Goal: Browse casually

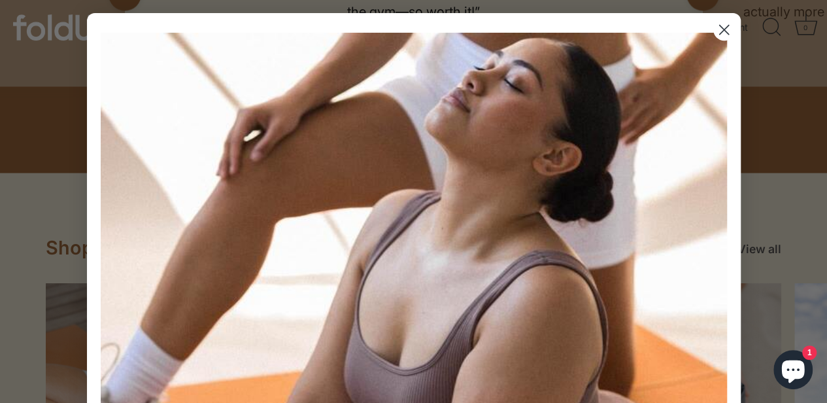
scroll to position [893, 0]
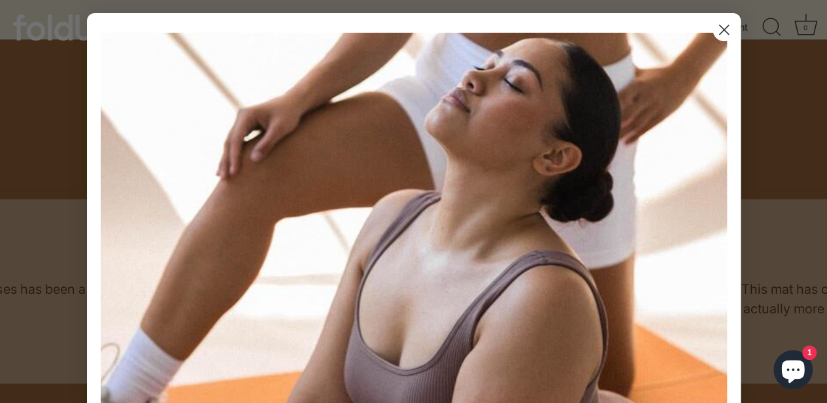
click at [720, 27] on icon "Close dialog" at bounding box center [723, 29] width 9 height 9
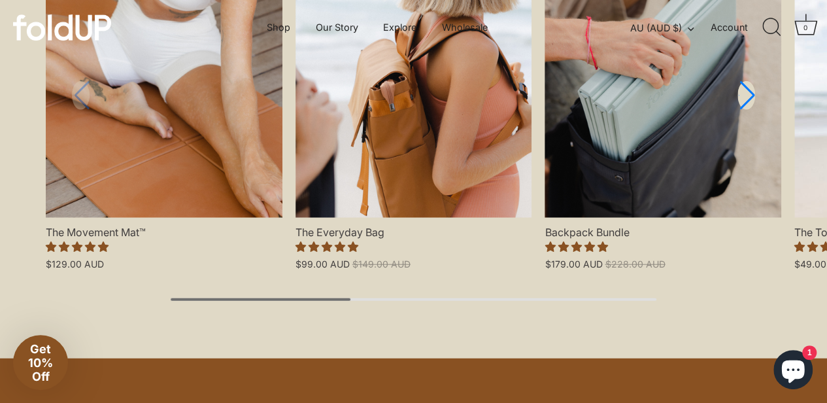
scroll to position [1519, 0]
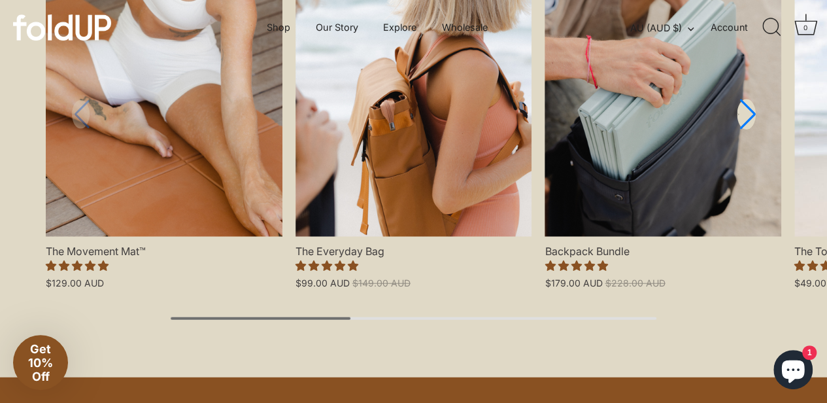
click at [751, 117] on link "Next slide" at bounding box center [745, 114] width 19 height 31
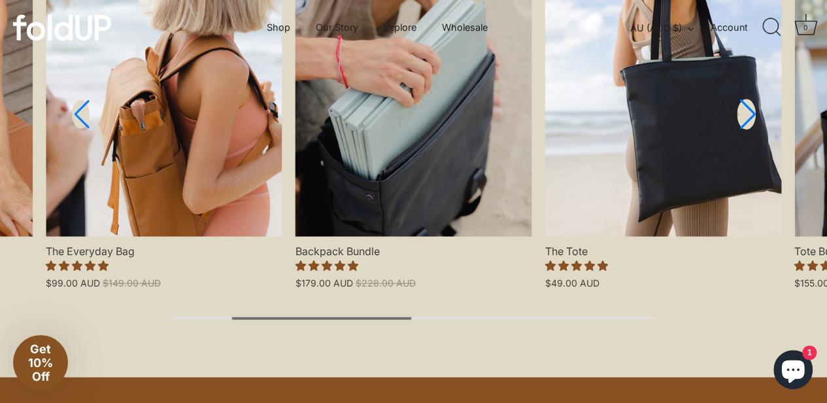
click at [751, 117] on link "Next slide" at bounding box center [745, 114] width 19 height 31
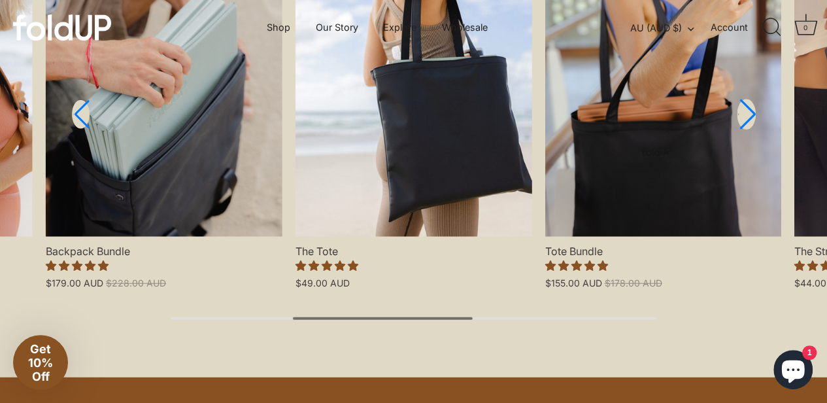
click at [751, 117] on link "Next slide" at bounding box center [745, 114] width 19 height 31
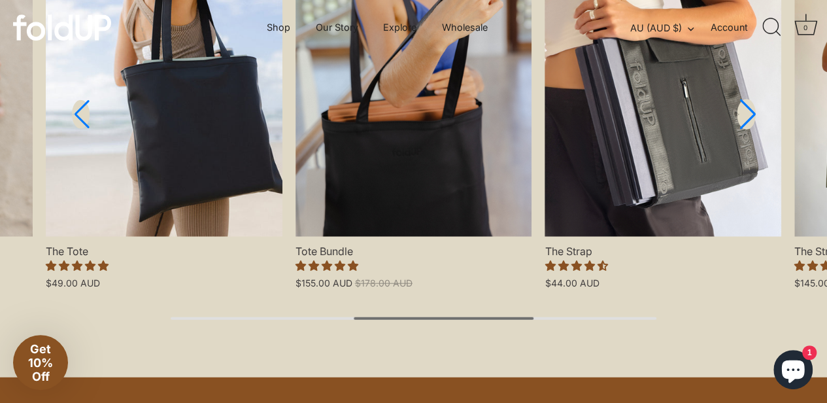
click at [751, 117] on link "Next slide" at bounding box center [745, 114] width 19 height 31
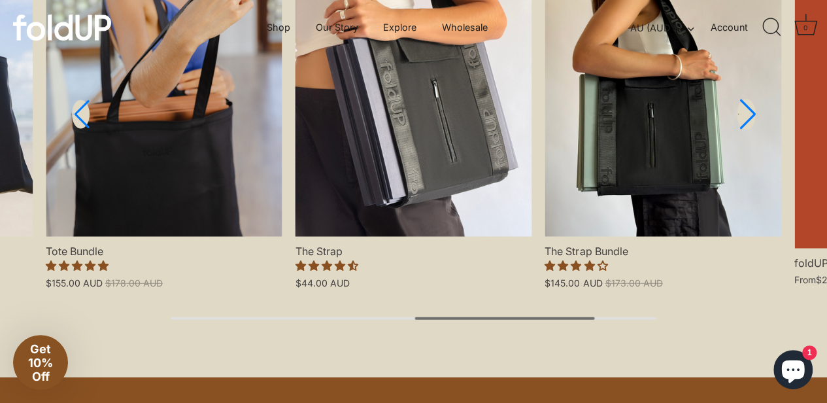
click at [751, 117] on link "Next slide" at bounding box center [745, 114] width 19 height 31
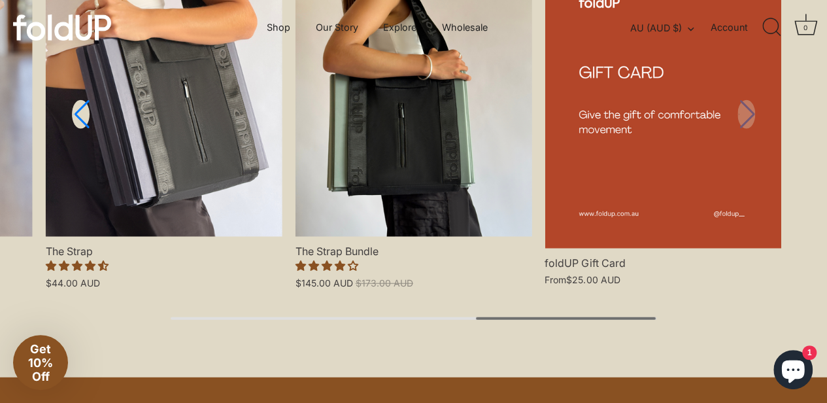
click at [751, 117] on link "foldUP Gift Card" at bounding box center [662, 100] width 237 height 295
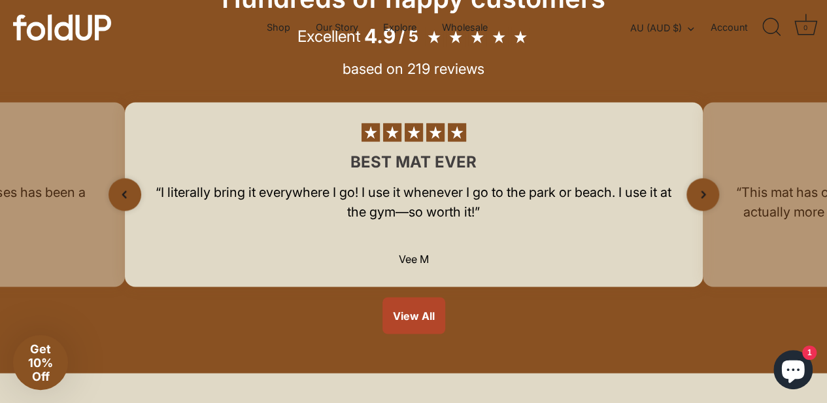
scroll to position [984, 1]
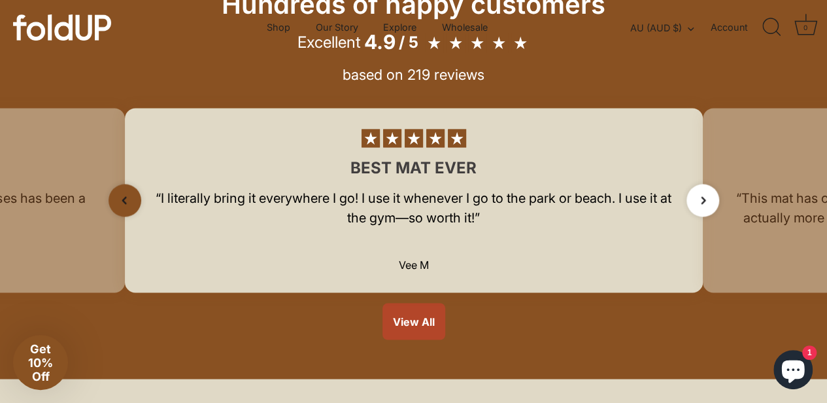
click at [703, 207] on icon "Next slide" at bounding box center [703, 200] width 18 height 18
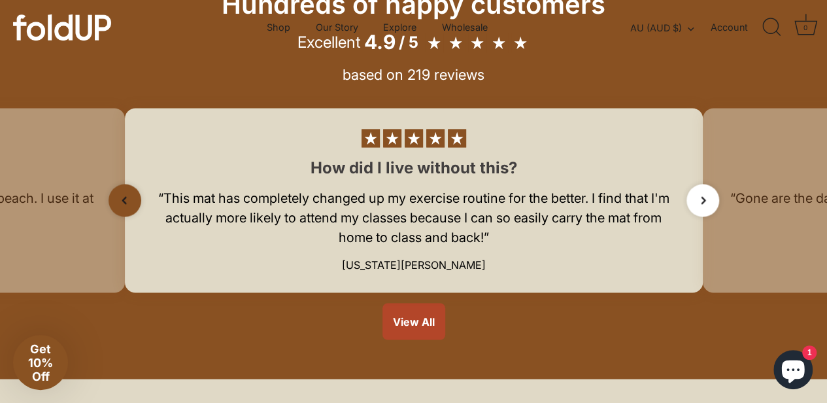
click at [703, 207] on icon "Next slide" at bounding box center [703, 200] width 18 height 18
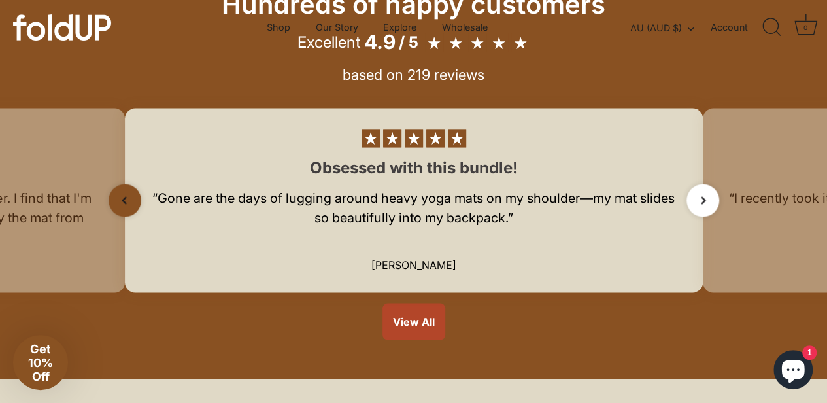
click at [703, 207] on icon "Next slide" at bounding box center [703, 200] width 18 height 18
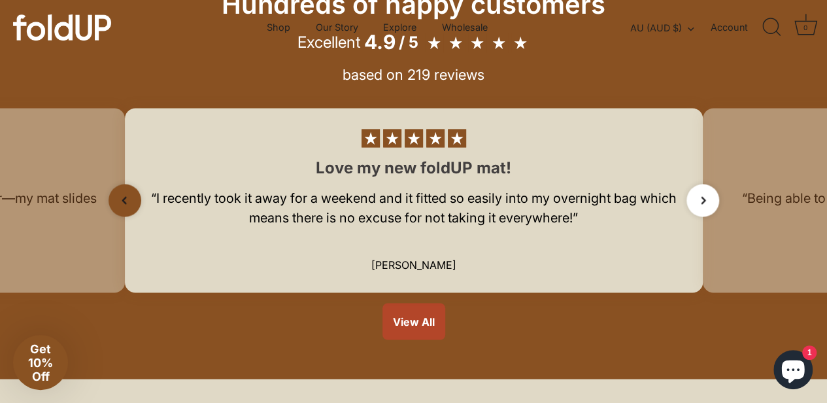
click at [703, 207] on icon "Next slide" at bounding box center [703, 200] width 18 height 18
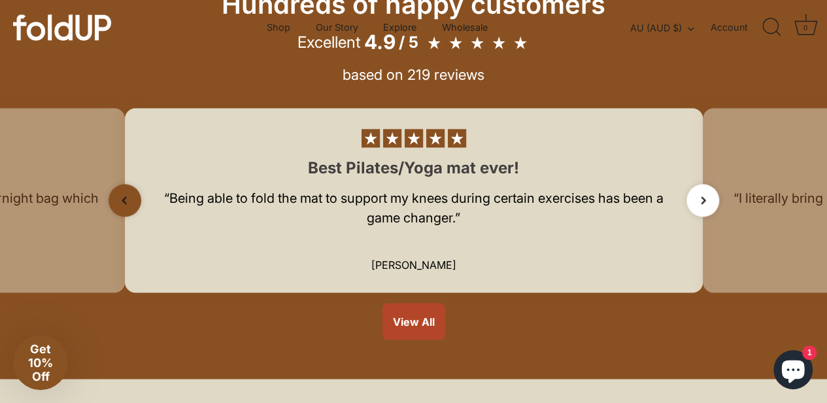
click at [703, 207] on icon "Next slide" at bounding box center [703, 200] width 18 height 18
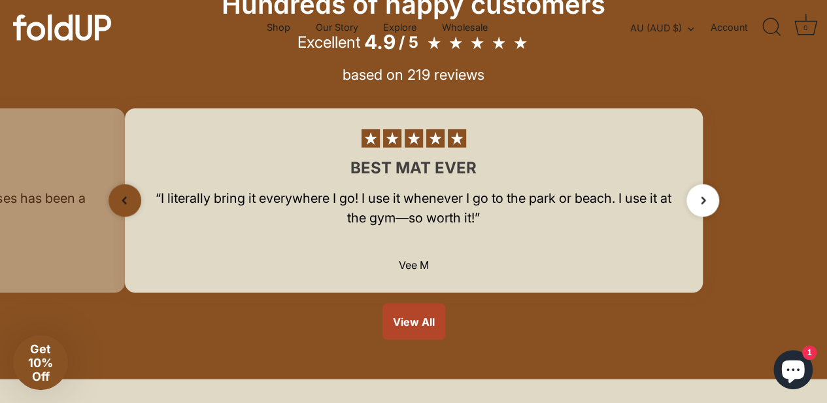
click at [703, 207] on icon "Next slide" at bounding box center [703, 200] width 18 height 18
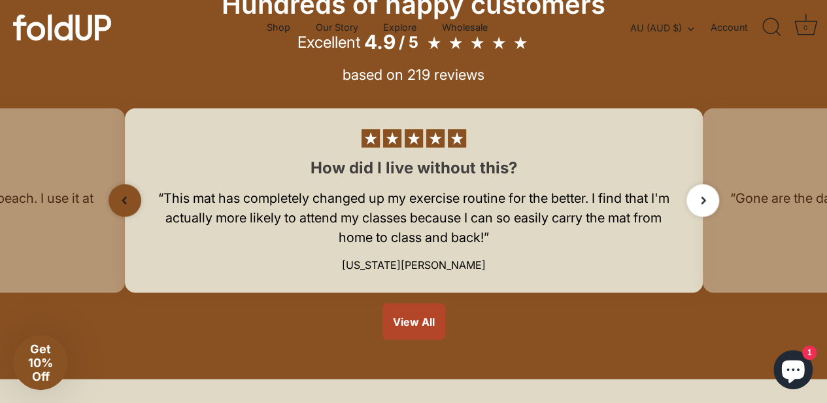
click at [703, 207] on icon "Next slide" at bounding box center [703, 200] width 18 height 18
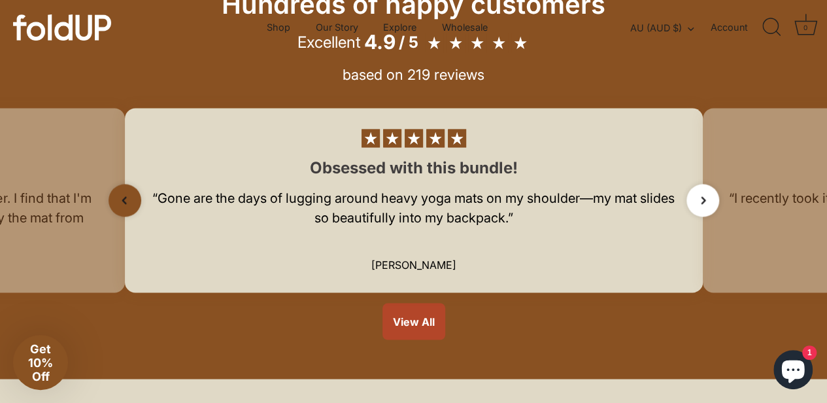
click at [703, 207] on icon "Next slide" at bounding box center [703, 200] width 18 height 18
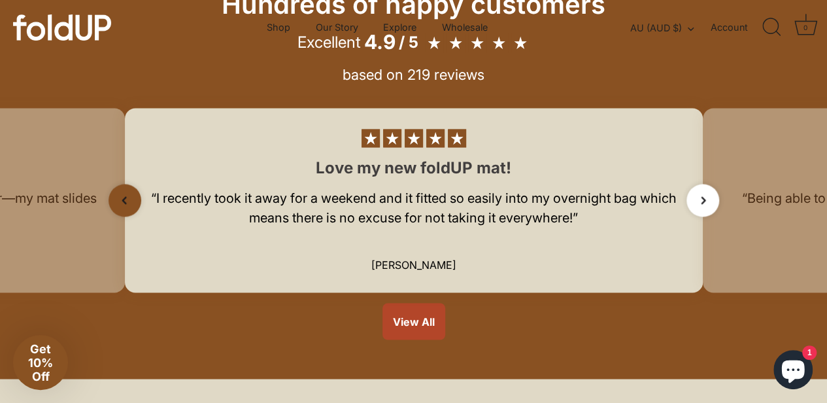
click at [703, 207] on icon "Next slide" at bounding box center [703, 200] width 18 height 18
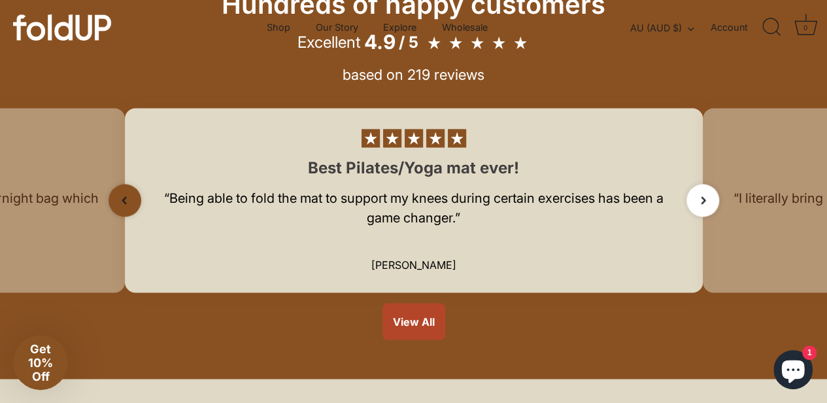
click at [703, 207] on icon "Next slide" at bounding box center [703, 200] width 18 height 18
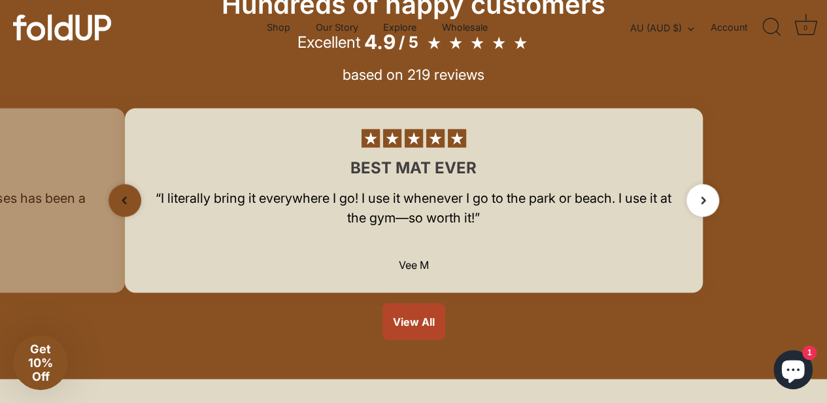
click at [703, 207] on icon "Next slide" at bounding box center [703, 200] width 18 height 18
